Goal: Task Accomplishment & Management: Complete application form

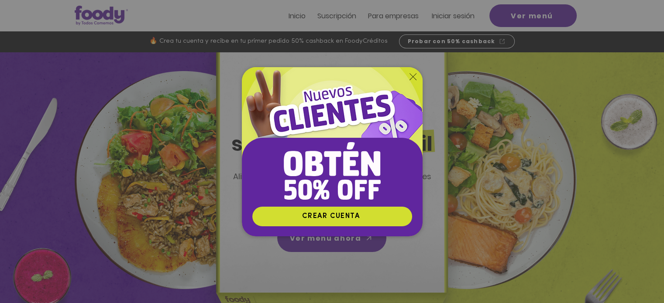
click at [414, 78] on icon "Volver al sitio" at bounding box center [412, 76] width 7 height 7
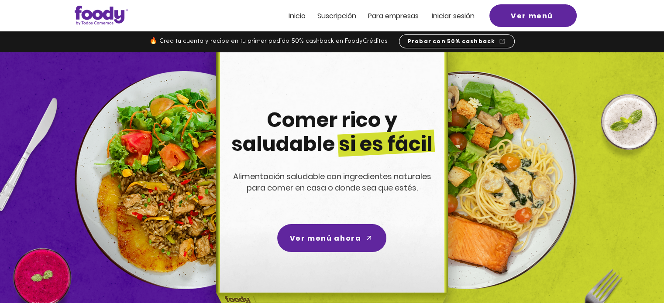
click at [445, 20] on span "Iniciar sesión" at bounding box center [453, 16] width 43 height 10
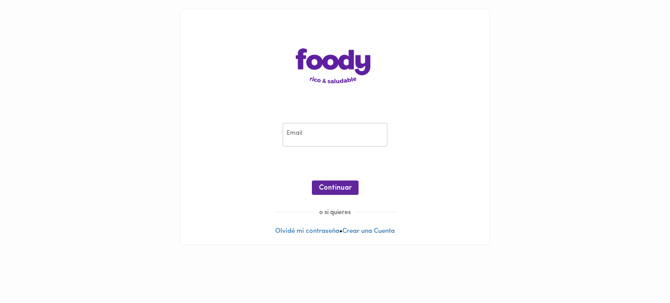
click at [336, 129] on input "email" at bounding box center [335, 135] width 105 height 24
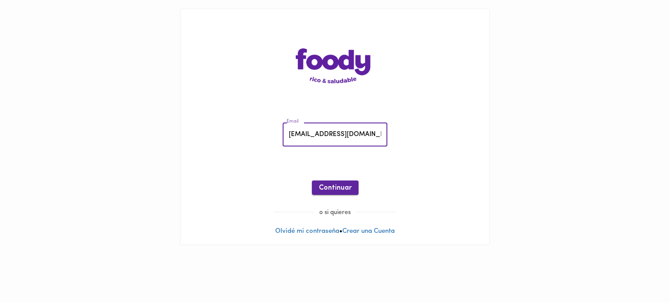
type input "dmartinez.ext@atlasren.com"
click at [340, 185] on span "Continuar" at bounding box center [335, 188] width 33 height 8
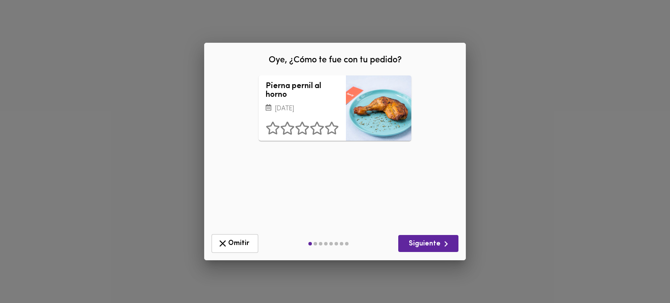
click at [317, 243] on div at bounding box center [315, 243] width 3 height 3
click at [326, 244] on div at bounding box center [325, 243] width 3 height 3
click at [330, 243] on div at bounding box center [331, 243] width 3 height 3
click at [365, 243] on div "Omitir Siguiente" at bounding box center [335, 244] width 254 height 26
click at [442, 245] on icon "button" at bounding box center [446, 244] width 11 height 11
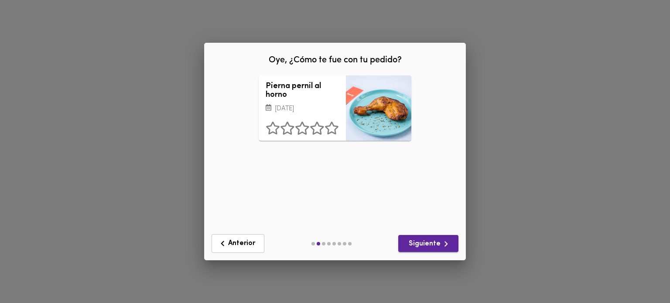
click at [443, 242] on icon "button" at bounding box center [446, 244] width 11 height 11
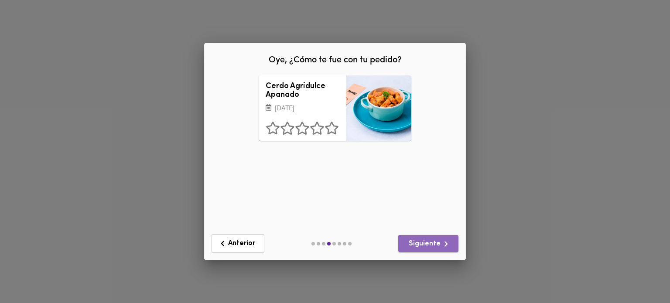
click at [443, 242] on icon "button" at bounding box center [446, 244] width 11 height 11
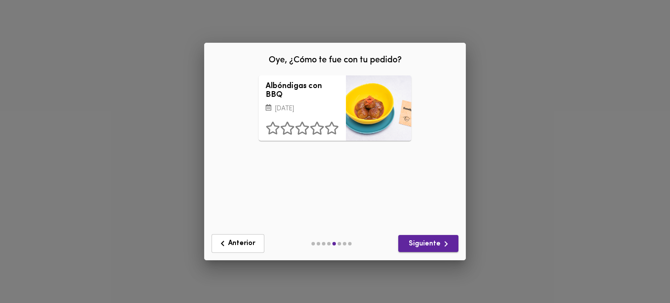
click at [443, 242] on icon "button" at bounding box center [446, 244] width 11 height 11
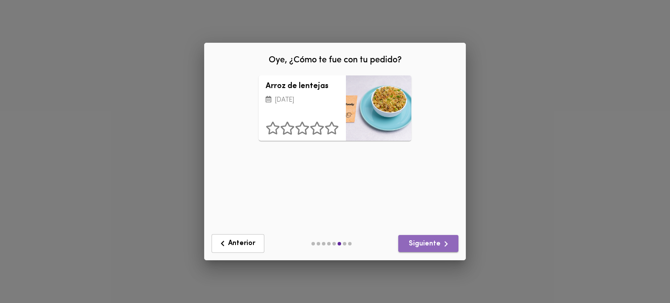
click at [443, 242] on icon "button" at bounding box center [446, 244] width 11 height 11
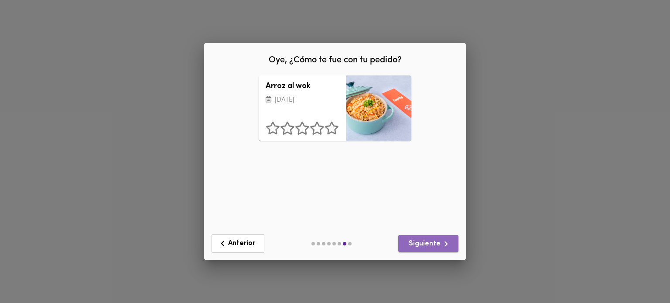
click at [443, 242] on icon "button" at bounding box center [446, 244] width 11 height 11
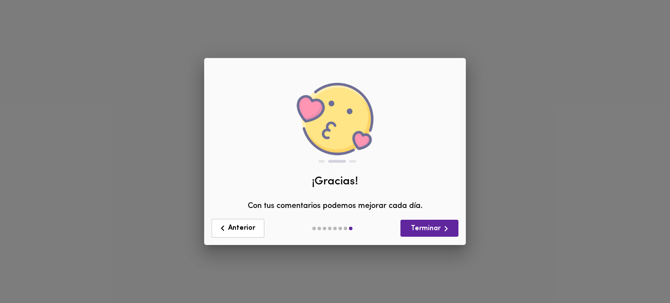
click at [451, 237] on div "Anterior Terminar" at bounding box center [335, 229] width 254 height 26
click at [451, 235] on div "Anterior Terminar" at bounding box center [335, 229] width 254 height 26
click at [449, 233] on icon "button" at bounding box center [446, 228] width 11 height 11
